Goal: Find specific page/section: Find specific page/section

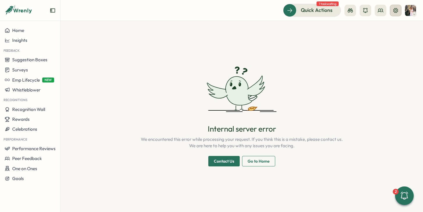
click at [393, 8] on icon at bounding box center [396, 11] width 6 height 6
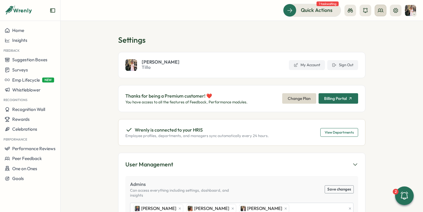
click at [376, 11] on button at bounding box center [381, 11] width 12 height 12
click at [398, 27] on div "Org Members" at bounding box center [381, 29] width 37 height 6
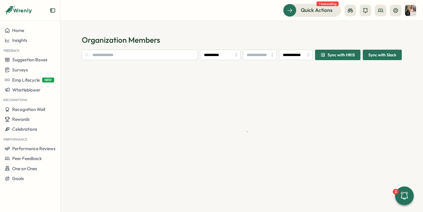
type input "**********"
click at [178, 57] on input "text" at bounding box center [140, 55] width 116 height 10
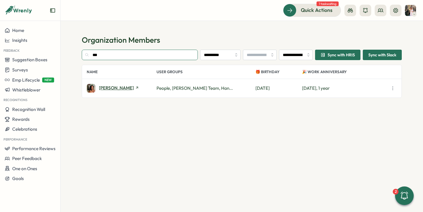
type input "***"
click at [122, 86] on span "[PERSON_NAME]" at bounding box center [116, 88] width 35 height 4
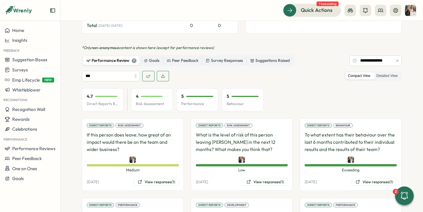
scroll to position [337, 0]
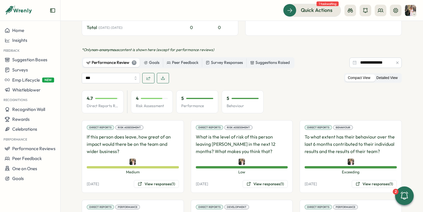
click at [374, 74] on label "Detailed View" at bounding box center [387, 77] width 27 height 7
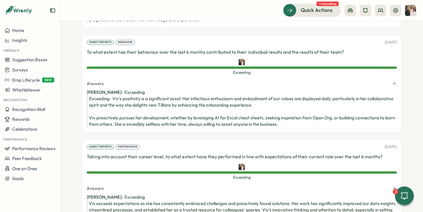
scroll to position [626, 0]
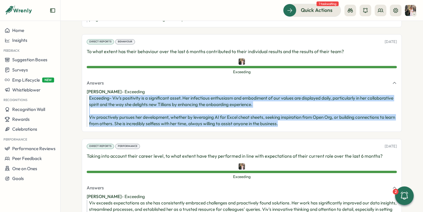
drag, startPoint x: 291, startPoint y: 106, endPoint x: 88, endPoint y: 79, distance: 205.5
click at [89, 95] on div "Exceeding- Viv’s positivity is a significant asset. Her infectious enthusiasm a…" at bounding box center [243, 111] width 308 height 32
copy div "Exceeding- Viv’s positivity is a significant asset. Her infectious enthusiasm a…"
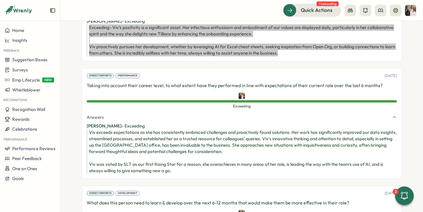
scroll to position [698, 0]
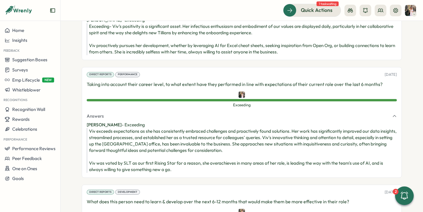
click at [189, 142] on div "Viv exceeds expectations as she has consistently embraced challenges and proact…" at bounding box center [243, 150] width 308 height 45
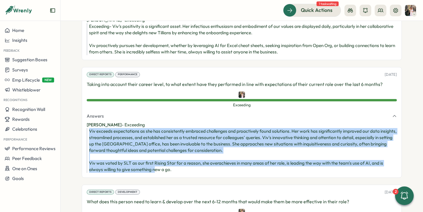
drag, startPoint x: 176, startPoint y: 152, endPoint x: 88, endPoint y: 110, distance: 97.5
click at [89, 128] on div "Viv exceeds expectations as she has consistently embraced challenges and proact…" at bounding box center [243, 150] width 308 height 45
copy div "Viv exceeds expectations as she has consistently embraced challenges and proact…"
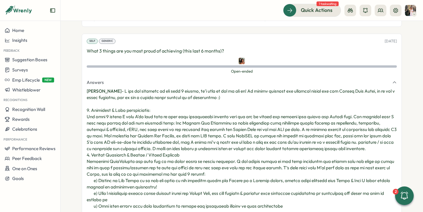
scroll to position [1786, 0]
